Goal: Task Accomplishment & Management: Manage account settings

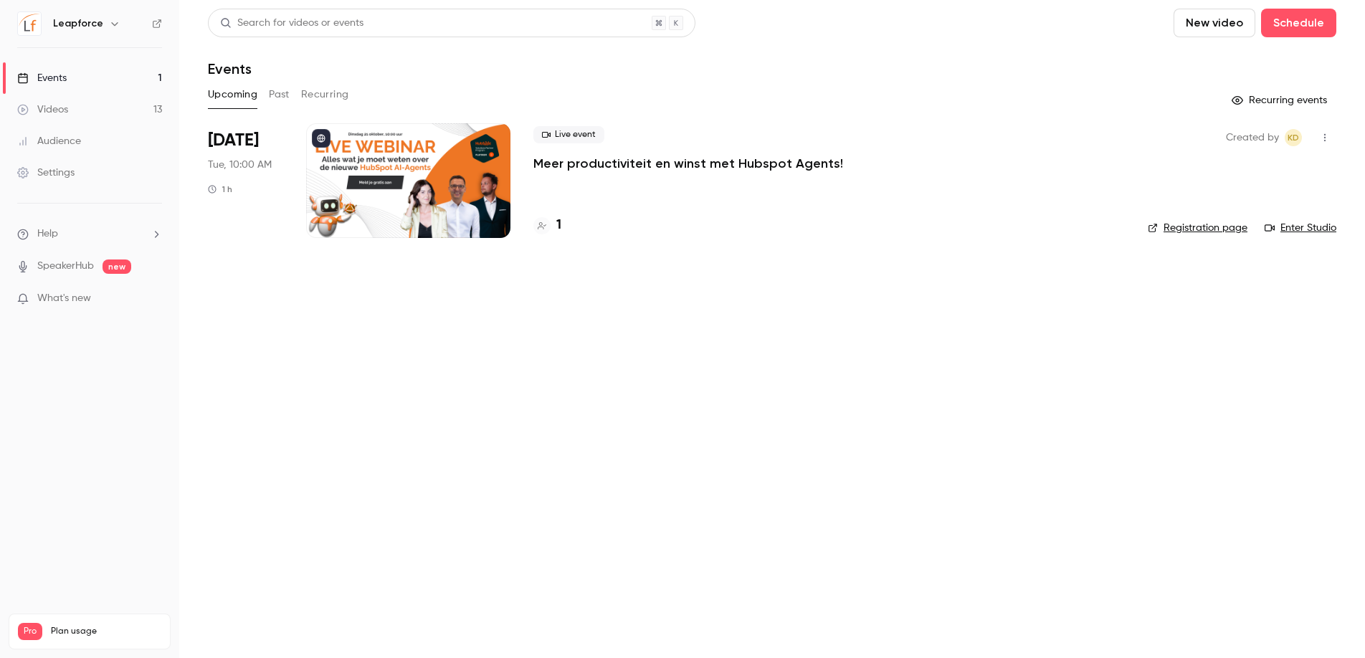
click at [842, 180] on div "Live event Meer productiviteit en winst met Hubspot Agents! 1" at bounding box center [828, 180] width 591 height 115
click at [656, 167] on p "Meer productiviteit en winst met Hubspot Agents!" at bounding box center [688, 163] width 310 height 17
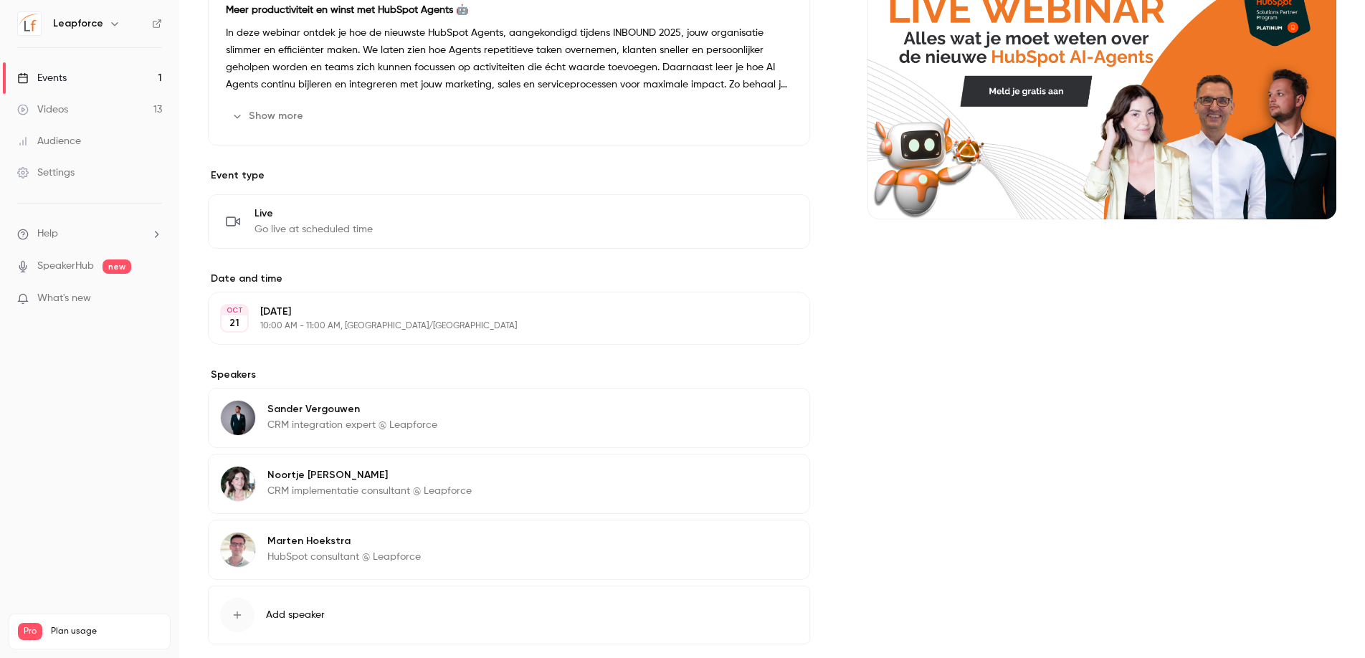
scroll to position [199, 0]
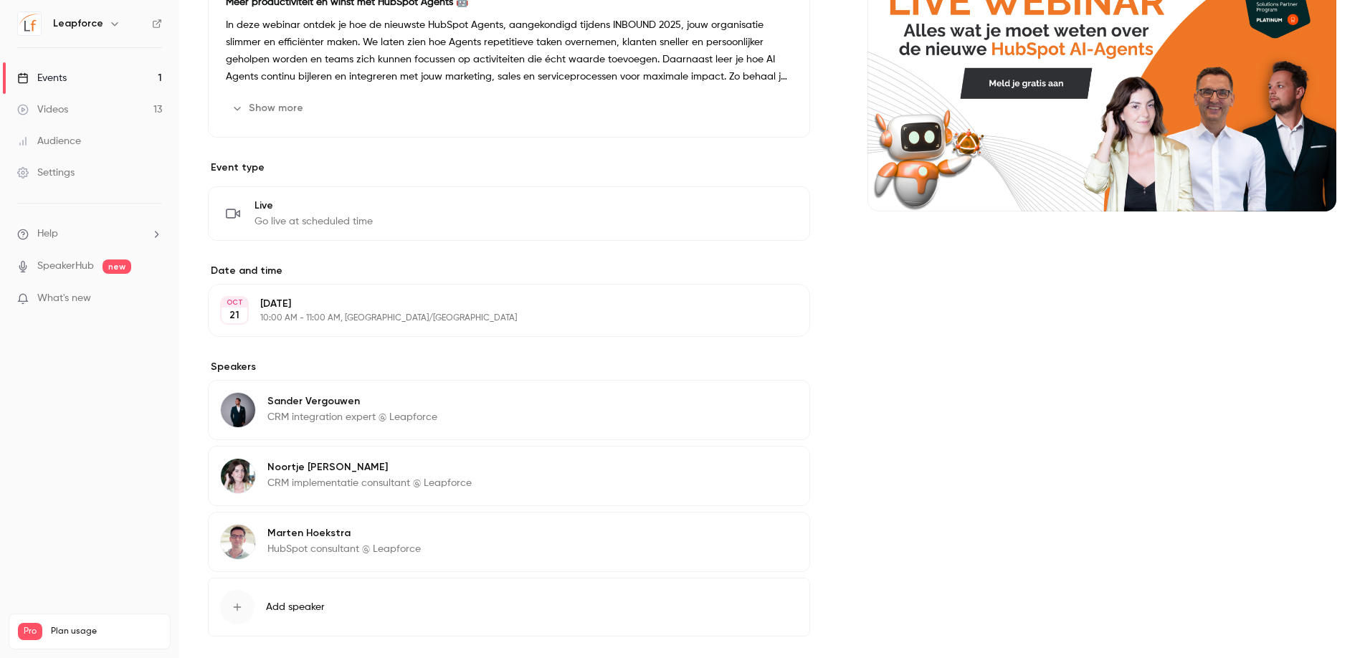
click at [784, 306] on button "Edit" at bounding box center [771, 310] width 52 height 23
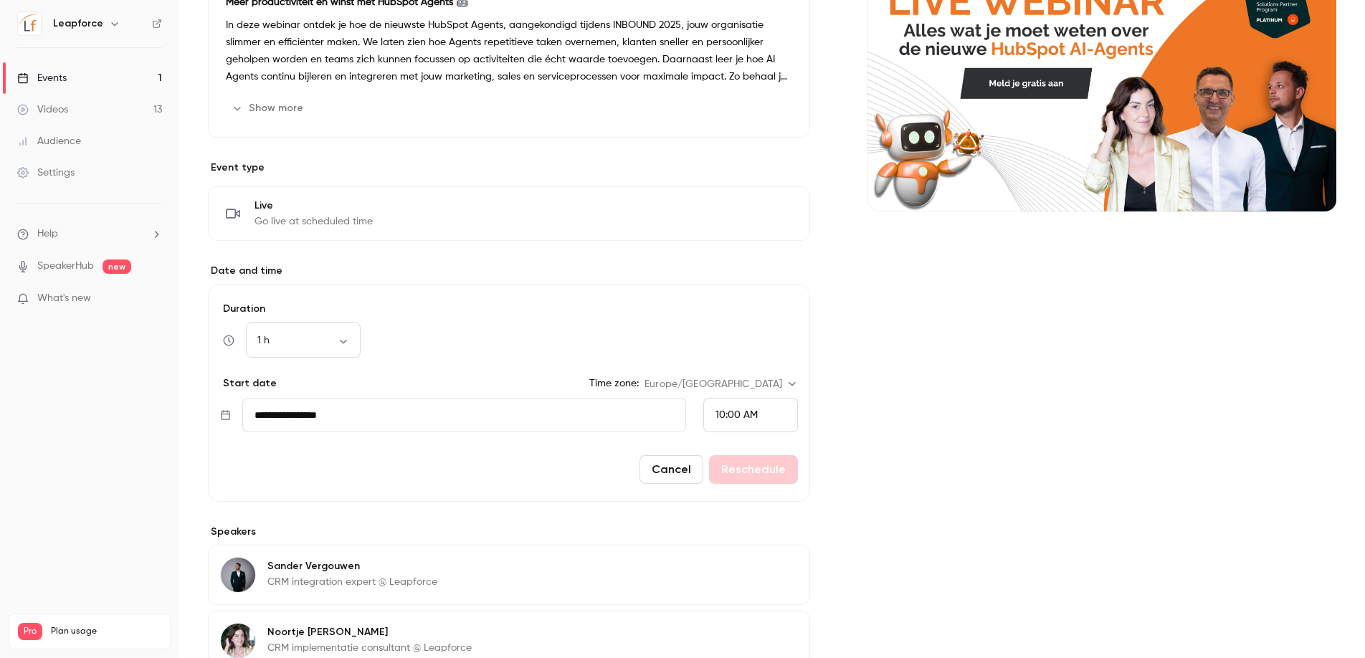
click at [365, 413] on input "**********" at bounding box center [464, 415] width 444 height 34
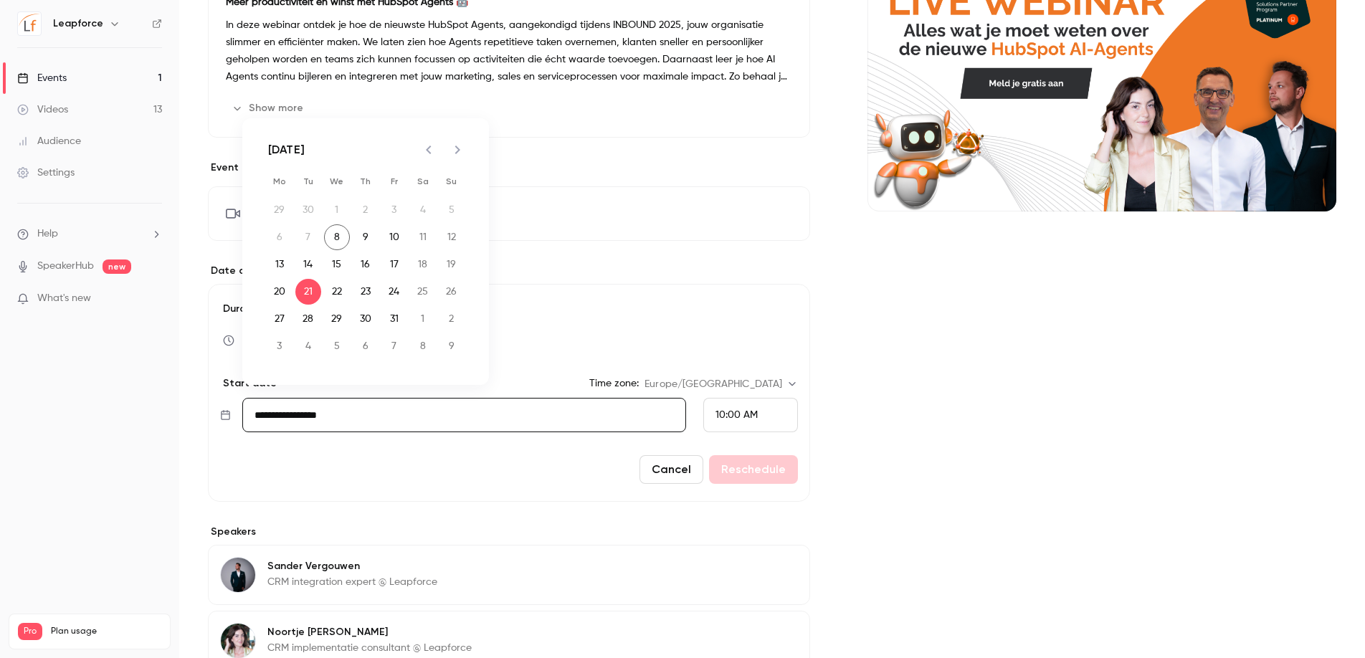
click at [457, 155] on icon "Next month" at bounding box center [457, 149] width 17 height 17
click at [306, 294] on button "18" at bounding box center [308, 292] width 26 height 26
type input "**********"
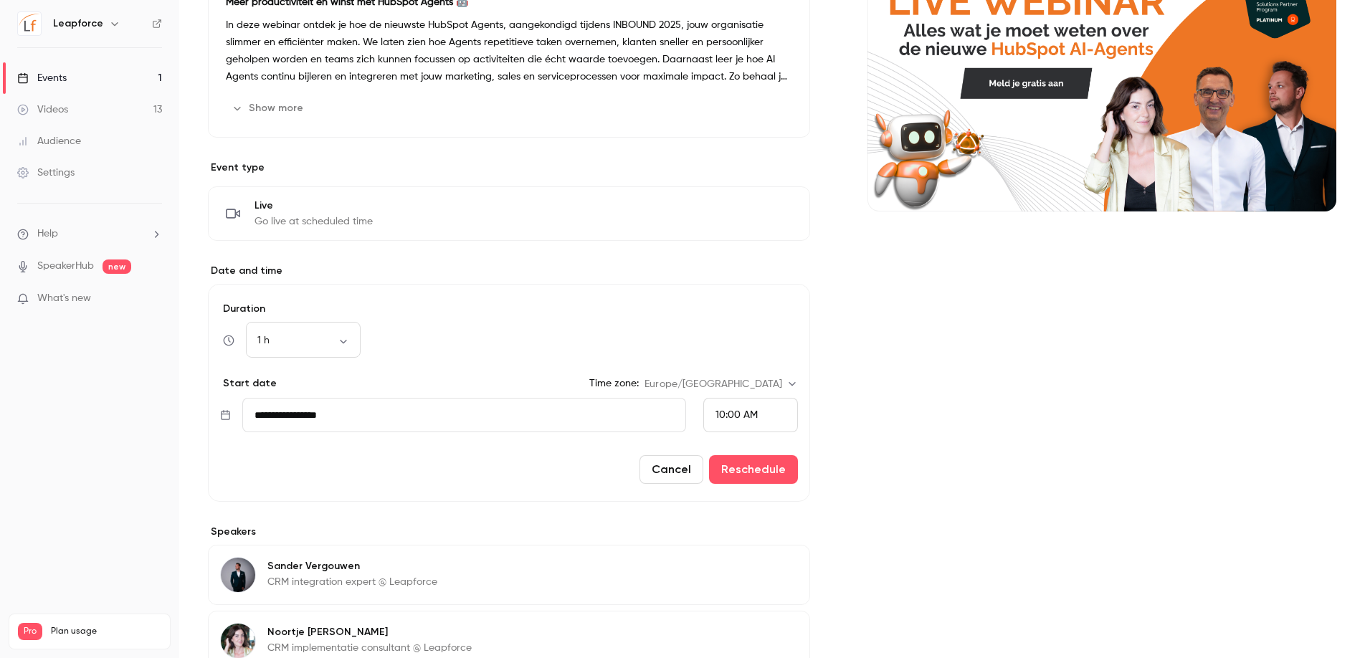
click at [543, 491] on form "**********" at bounding box center [509, 393] width 602 height 218
click at [747, 467] on button "Reschedule" at bounding box center [753, 469] width 89 height 29
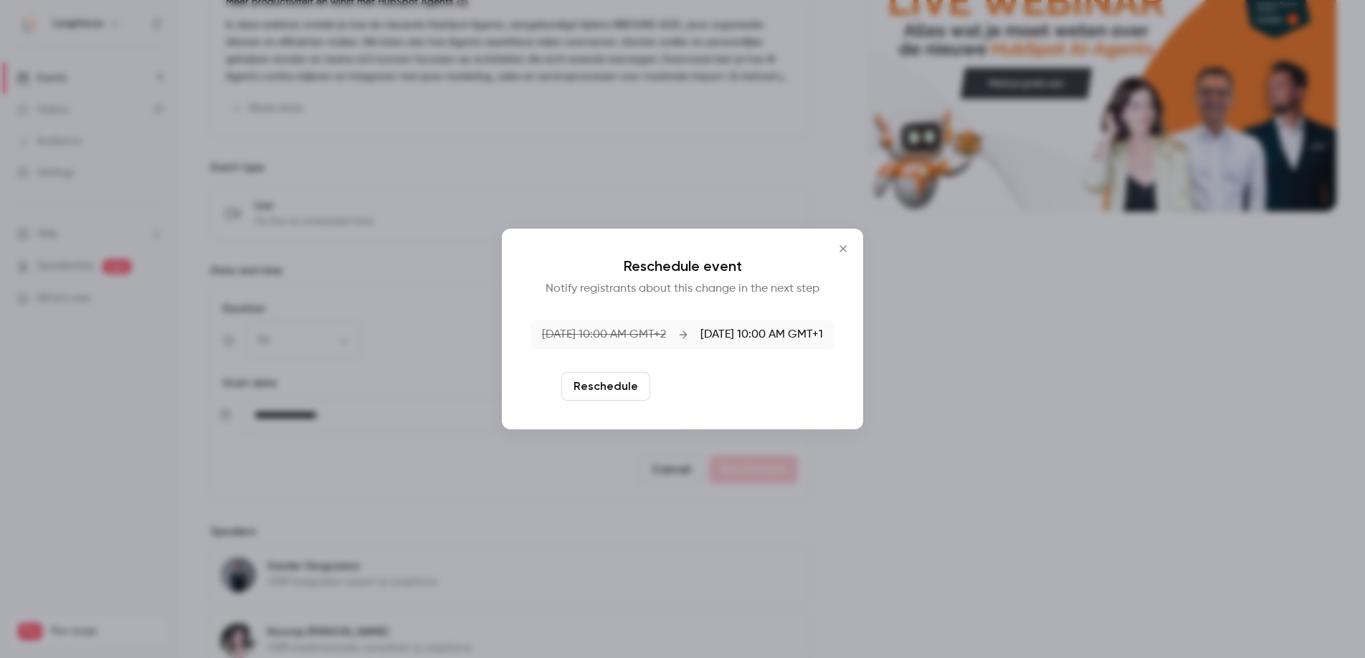
click at [725, 390] on button "Reschedule and notify" at bounding box center [730, 386] width 148 height 29
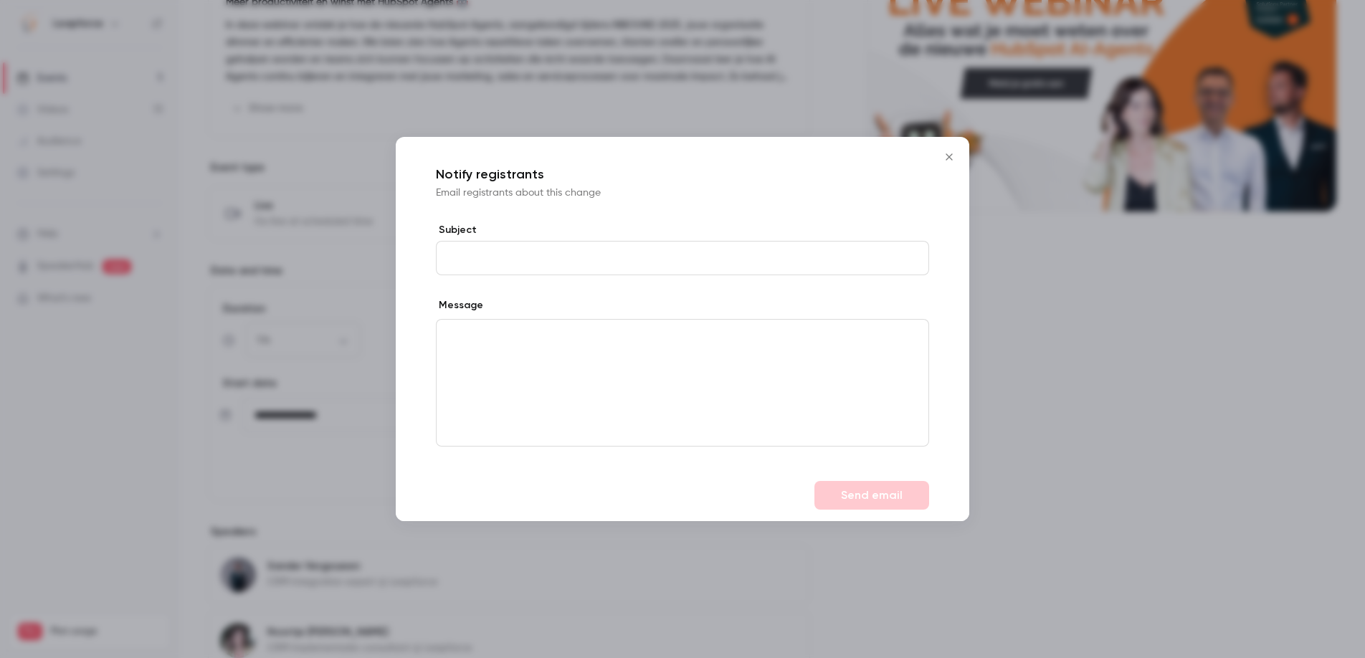
click at [945, 154] on icon "Close" at bounding box center [948, 156] width 6 height 6
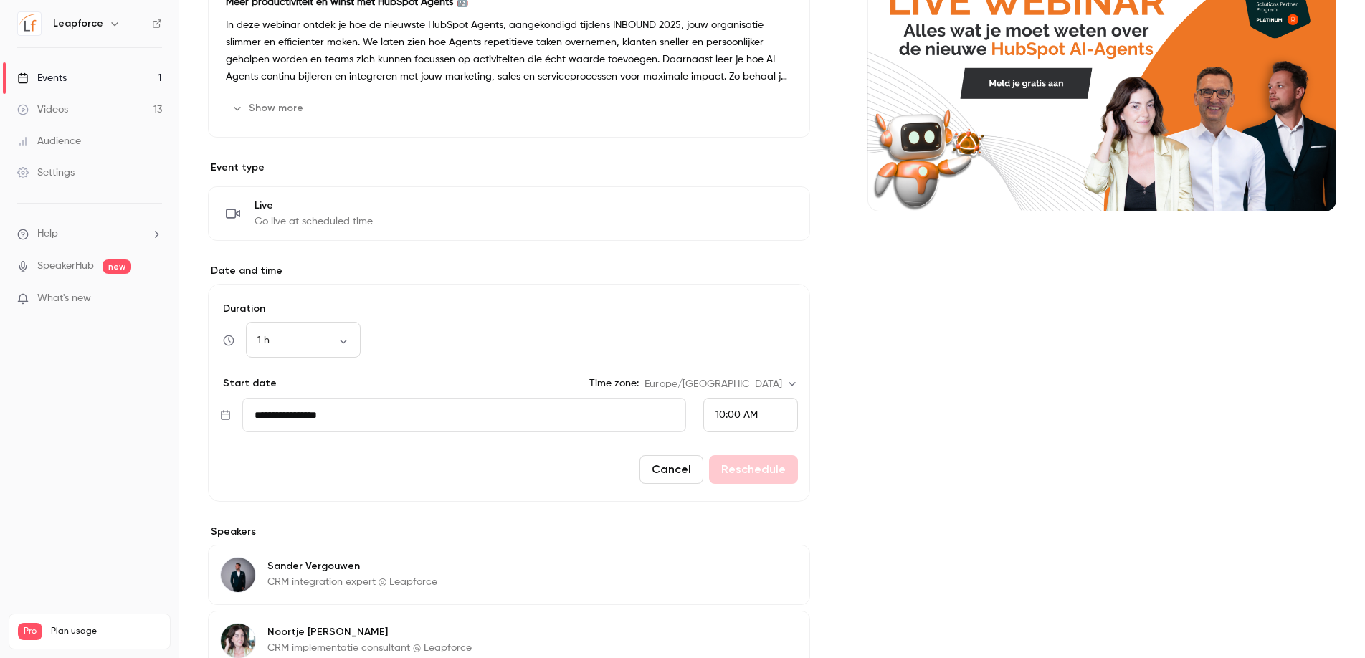
click at [755, 475] on div "Cancel Reschedule" at bounding box center [509, 469] width 578 height 29
click at [735, 414] on span "10:00 AM" at bounding box center [736, 415] width 42 height 10
click at [746, 420] on div at bounding box center [682, 329] width 1365 height 658
click at [767, 472] on div "Cancel Reschedule" at bounding box center [509, 469] width 578 height 29
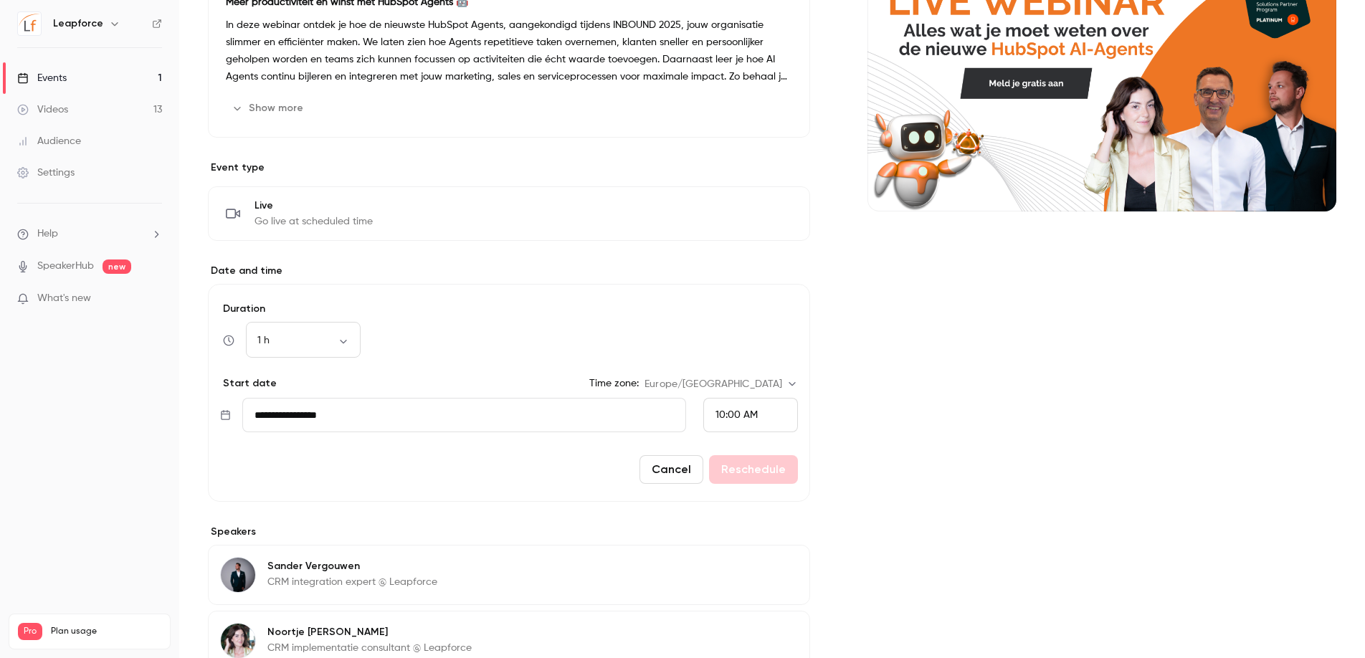
click at [542, 404] on input "**********" at bounding box center [464, 415] width 444 height 34
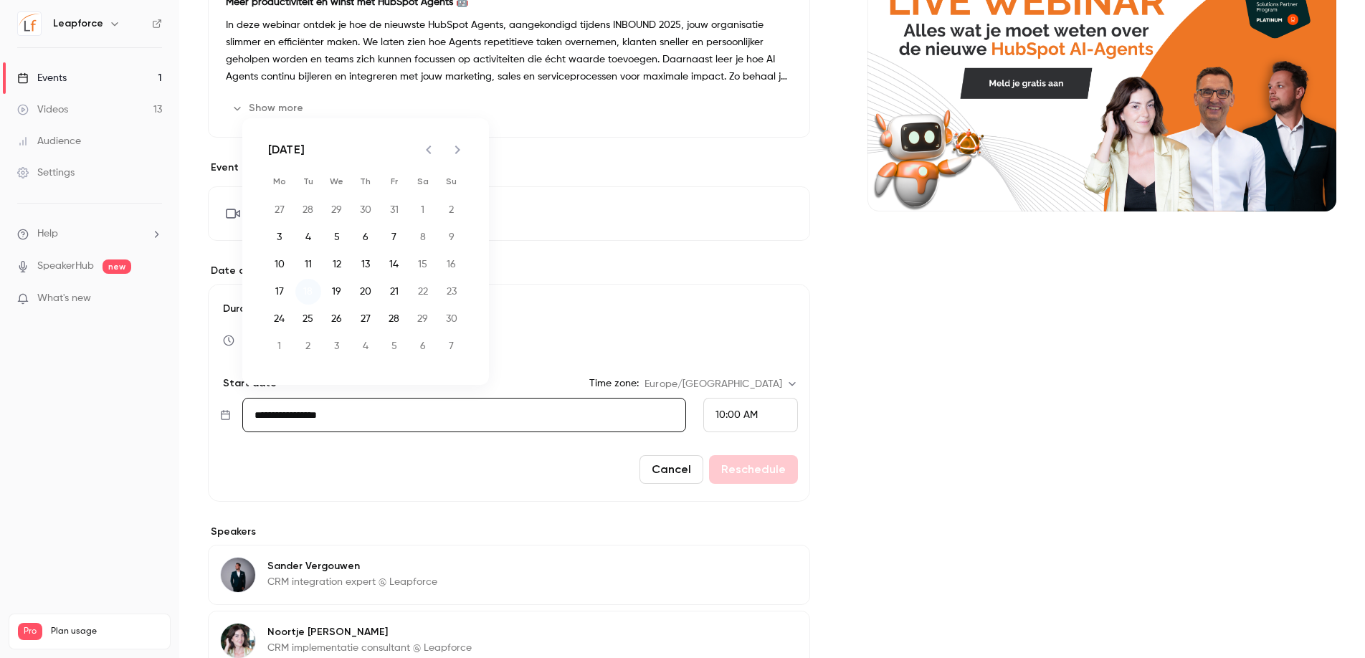
click at [307, 292] on button "18" at bounding box center [308, 292] width 26 height 26
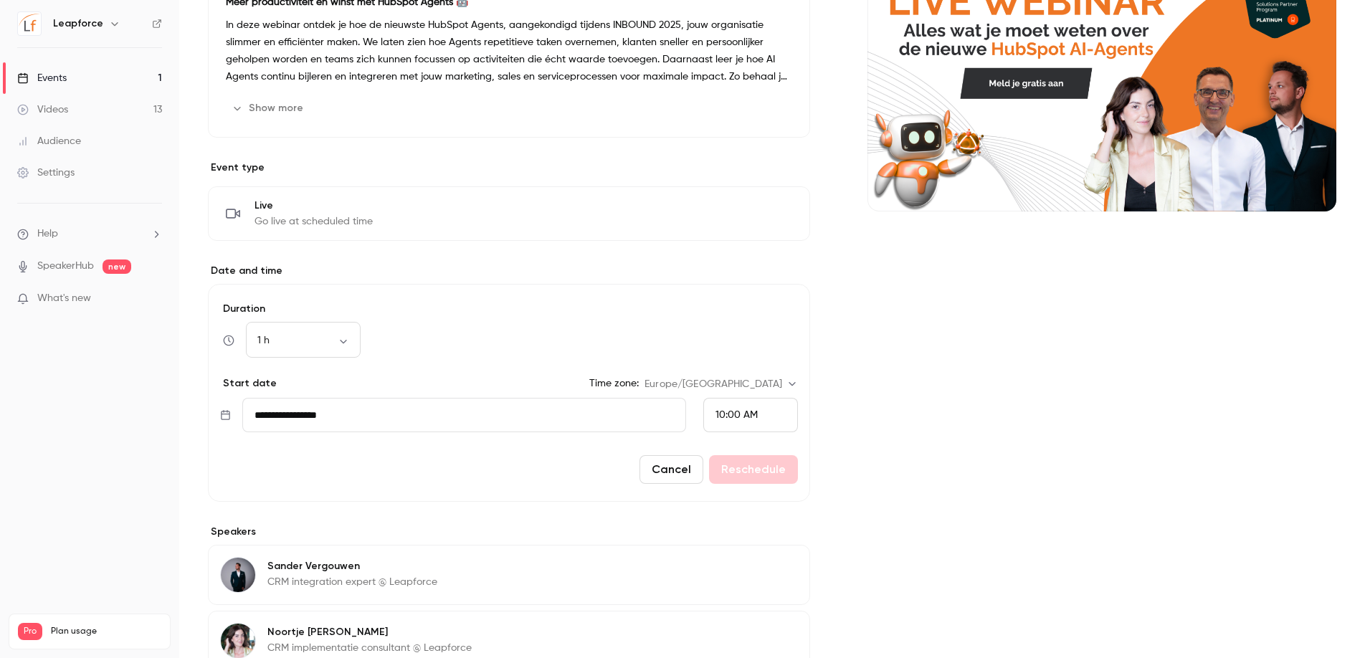
click at [772, 474] on div "Cancel Reschedule" at bounding box center [509, 469] width 578 height 29
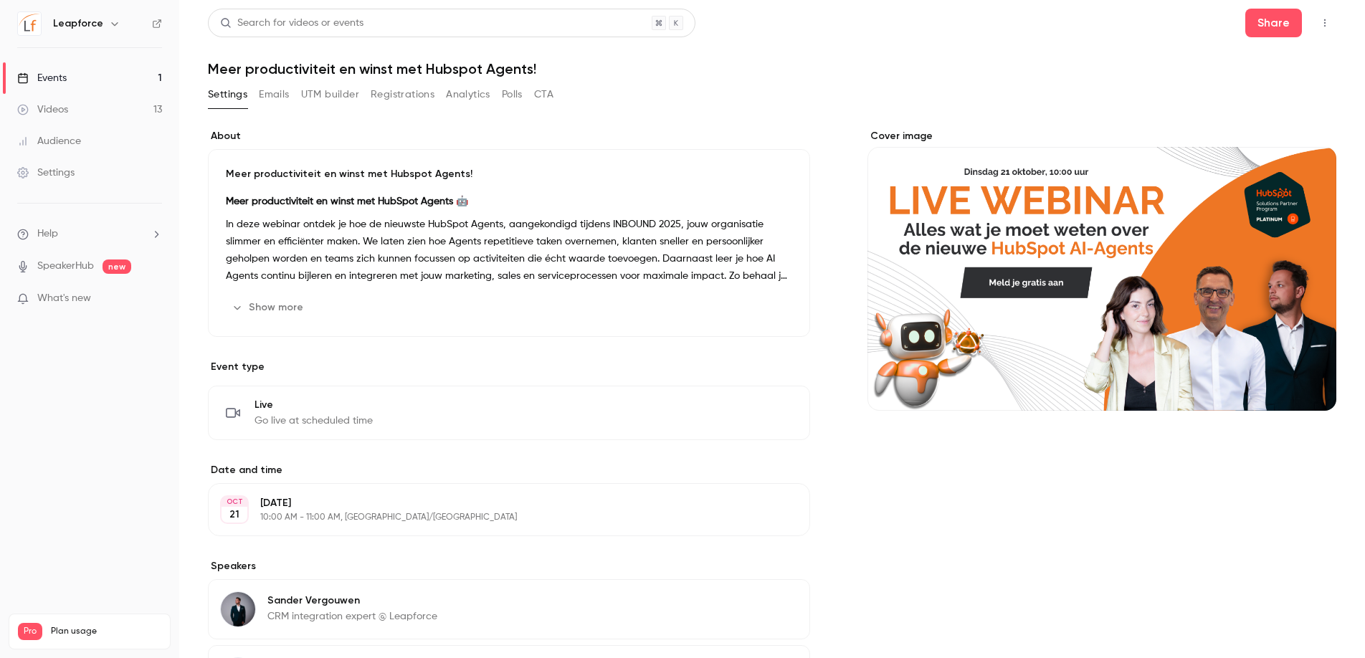
click at [777, 507] on button "Edit" at bounding box center [771, 509] width 52 height 23
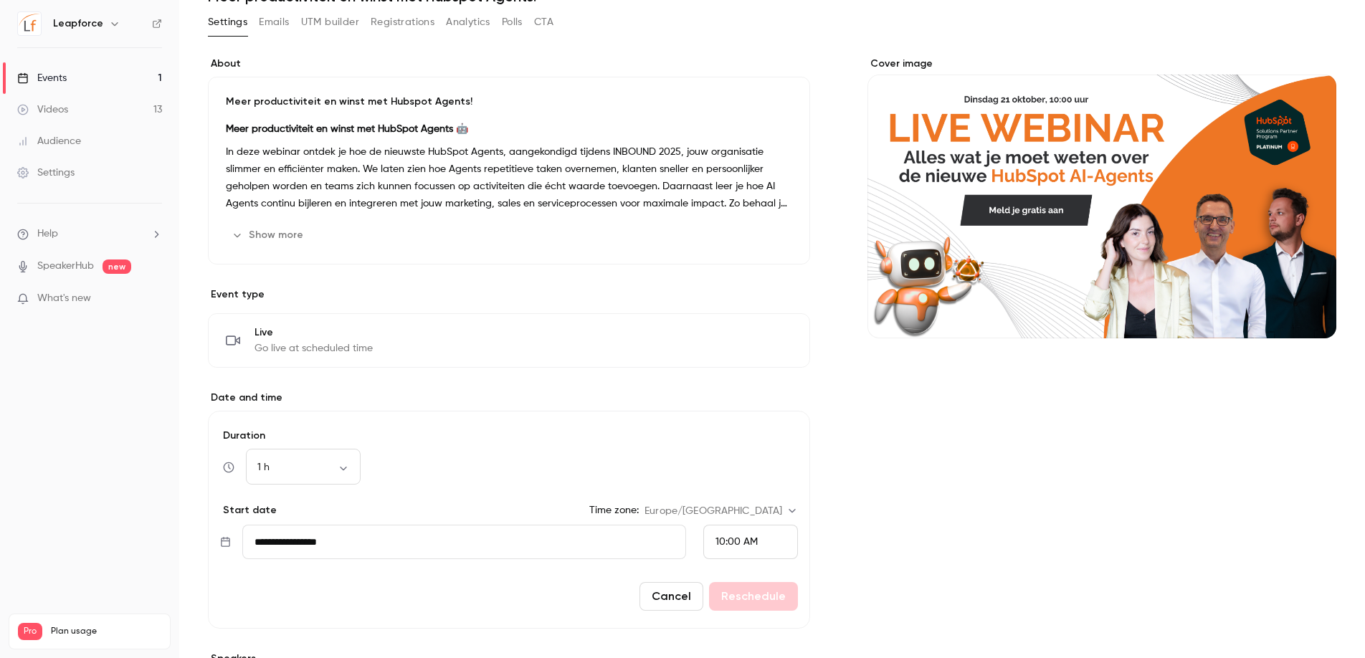
scroll to position [186, 0]
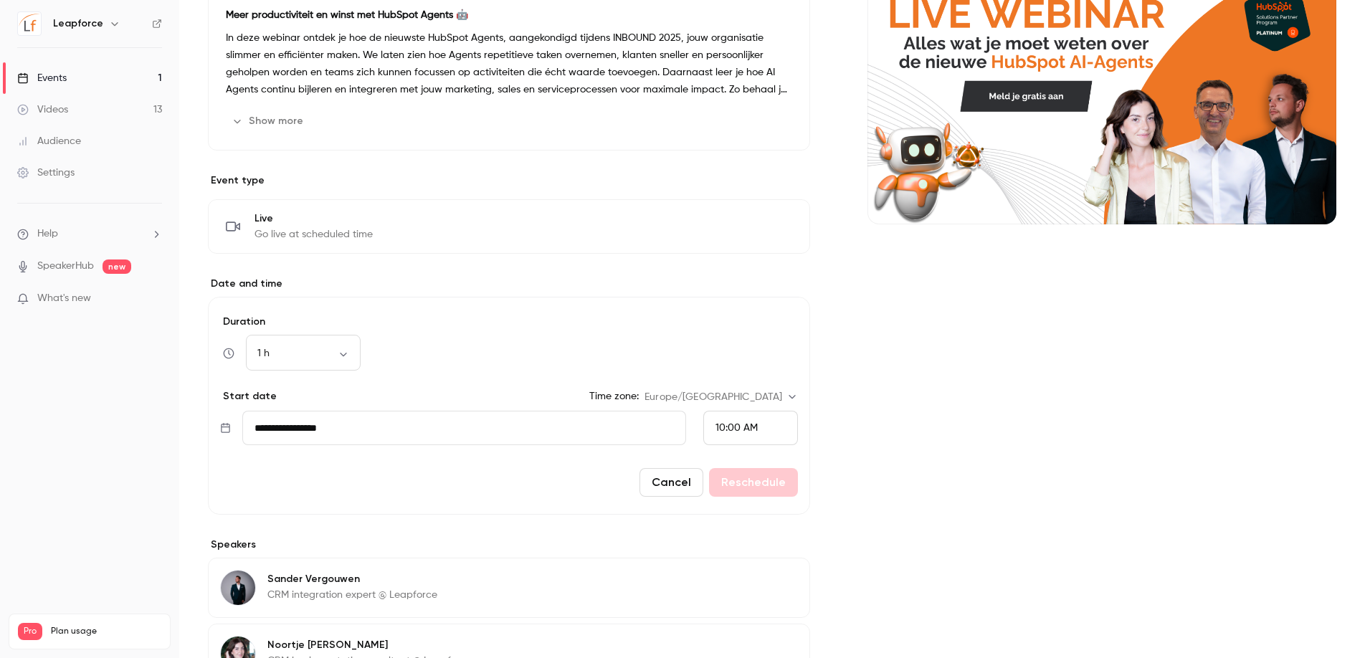
click at [383, 444] on input "**********" at bounding box center [464, 428] width 444 height 34
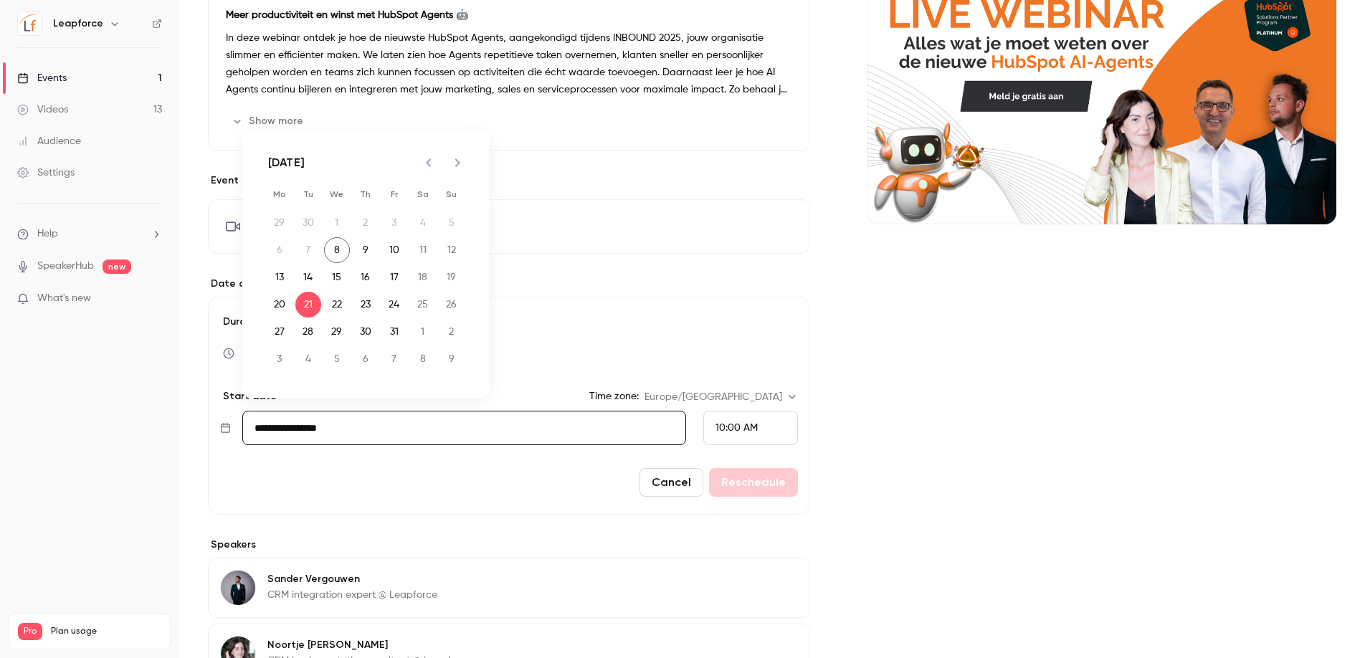
click at [462, 162] on icon "Next month" at bounding box center [457, 162] width 17 height 17
click at [313, 305] on button "18" at bounding box center [308, 305] width 26 height 26
type input "**********"
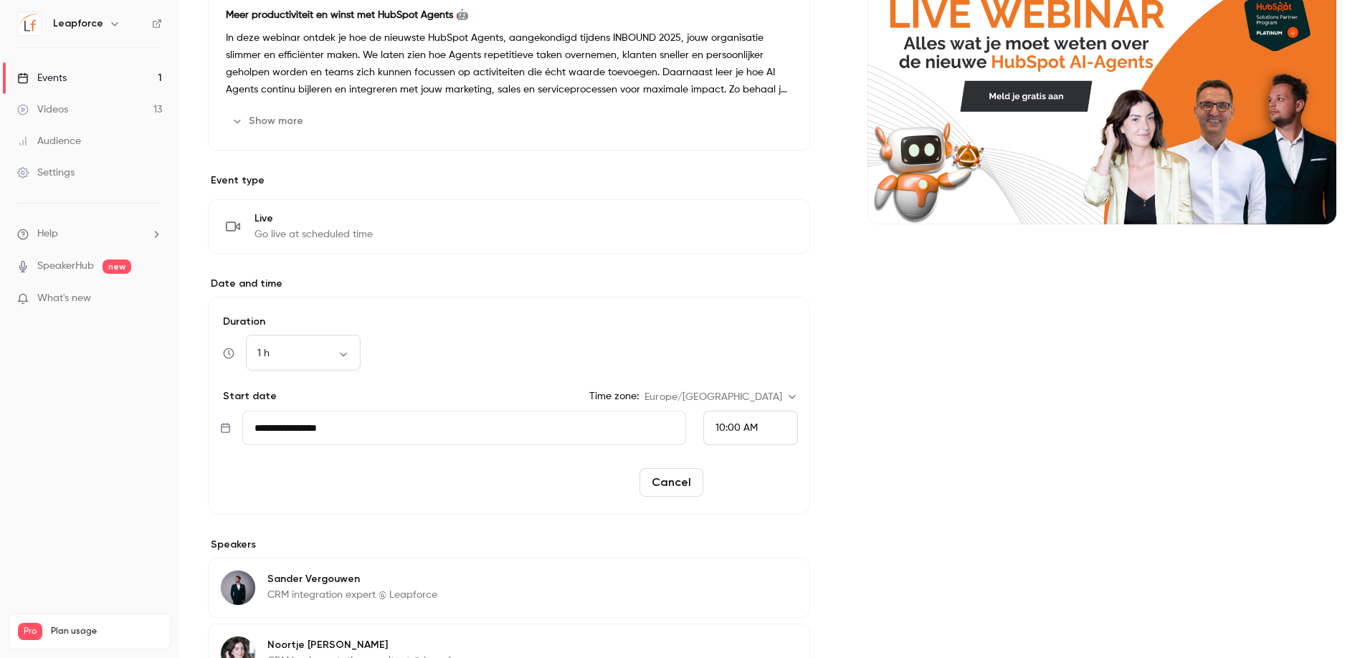
click at [761, 477] on button "Reschedule" at bounding box center [753, 482] width 89 height 29
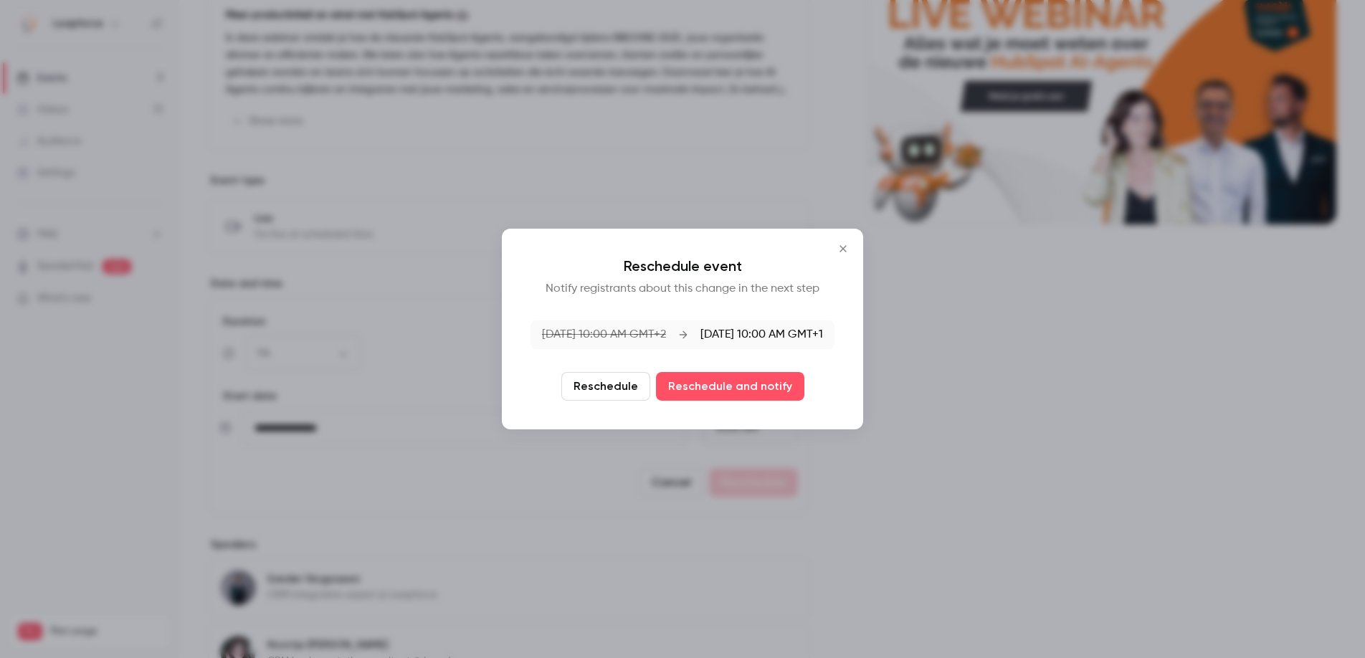
click at [623, 388] on button "Reschedule" at bounding box center [605, 386] width 89 height 29
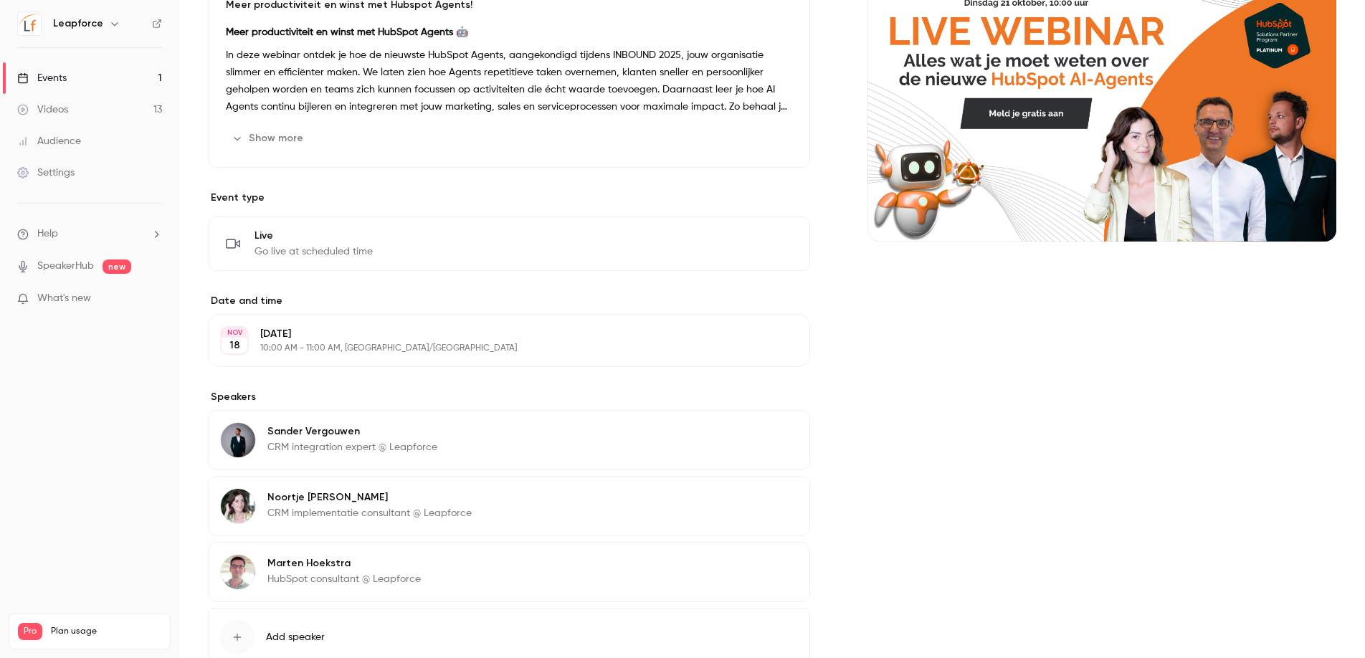
scroll to position [0, 0]
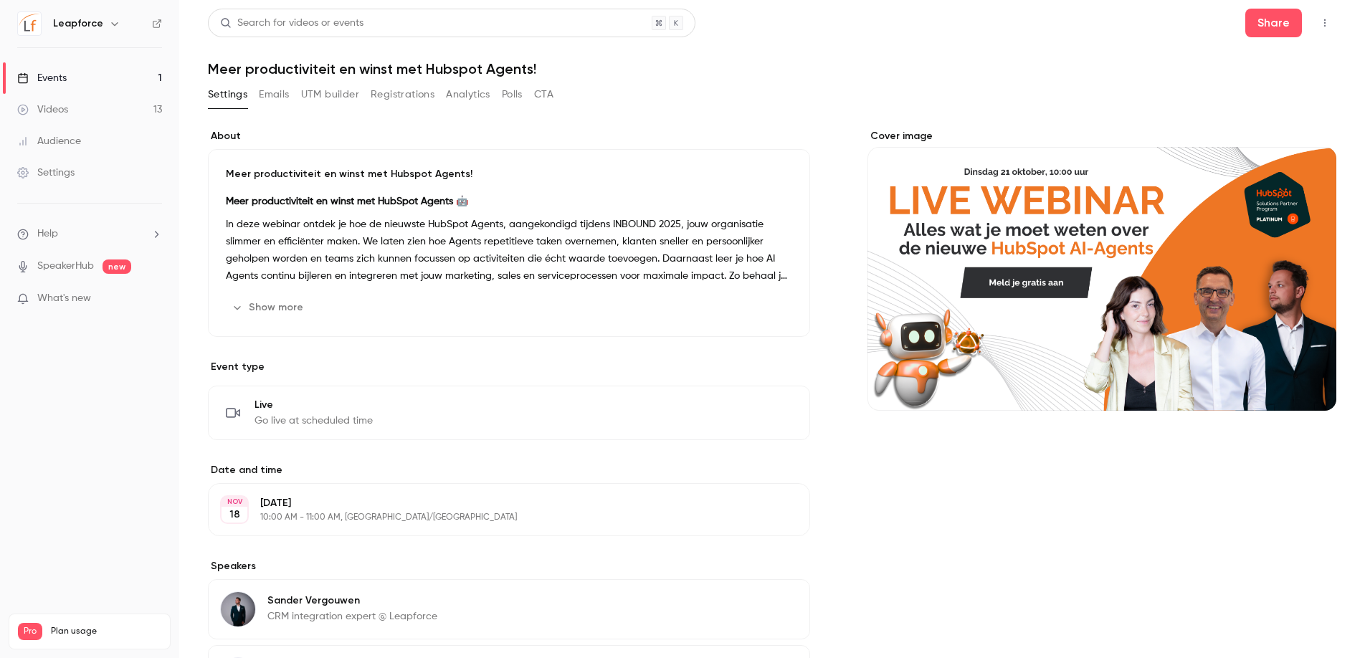
click at [1083, 292] on div "Cover image" at bounding box center [1101, 270] width 469 height 282
click at [0, 0] on input "Cover image" at bounding box center [0, 0] width 0 height 0
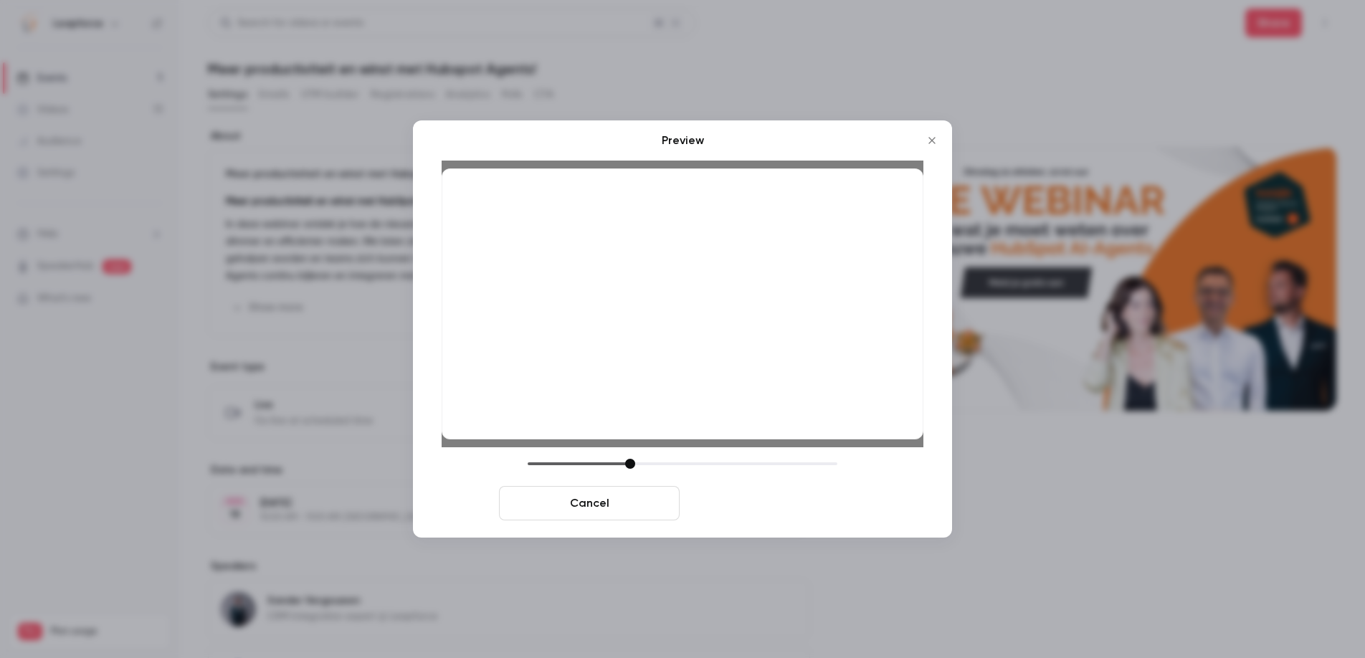
click at [801, 500] on button "Save cover" at bounding box center [775, 503] width 181 height 34
